Goal: Task Accomplishment & Management: Complete application form

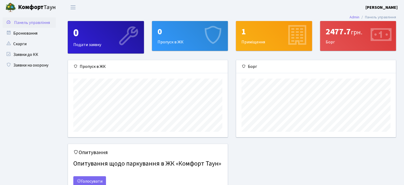
scroll to position [77, 160]
click at [37, 70] on link "Заявки на охорону" at bounding box center [29, 65] width 53 height 11
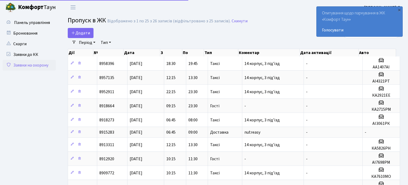
select select "25"
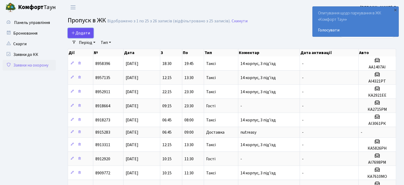
click at [89, 32] on span "Додати" at bounding box center [80, 33] width 19 height 6
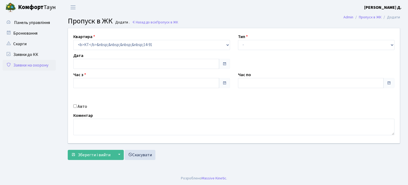
type input "08.09.2025"
type input "19:00"
type input "20:15"
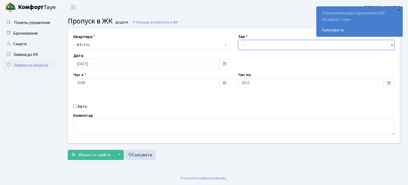
click at [254, 47] on select "- Доставка Таксі Гості Сервіс" at bounding box center [316, 45] width 157 height 10
select select "2"
click at [238, 40] on select "- Доставка Таксі Гості Сервіс" at bounding box center [316, 45] width 157 height 10
click at [76, 105] on input "Авто" at bounding box center [74, 105] width 3 height 3
checkbox input "true"
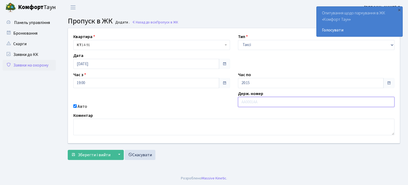
paste input "КА6176ІА"
type input "КА6176ІА"
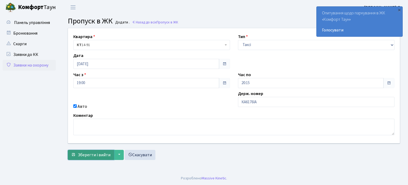
click at [91, 153] on span "Зберегти і вийти" at bounding box center [94, 155] width 33 height 6
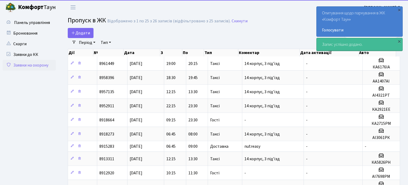
select select "25"
